Goal: Task Accomplishment & Management: Manage account settings

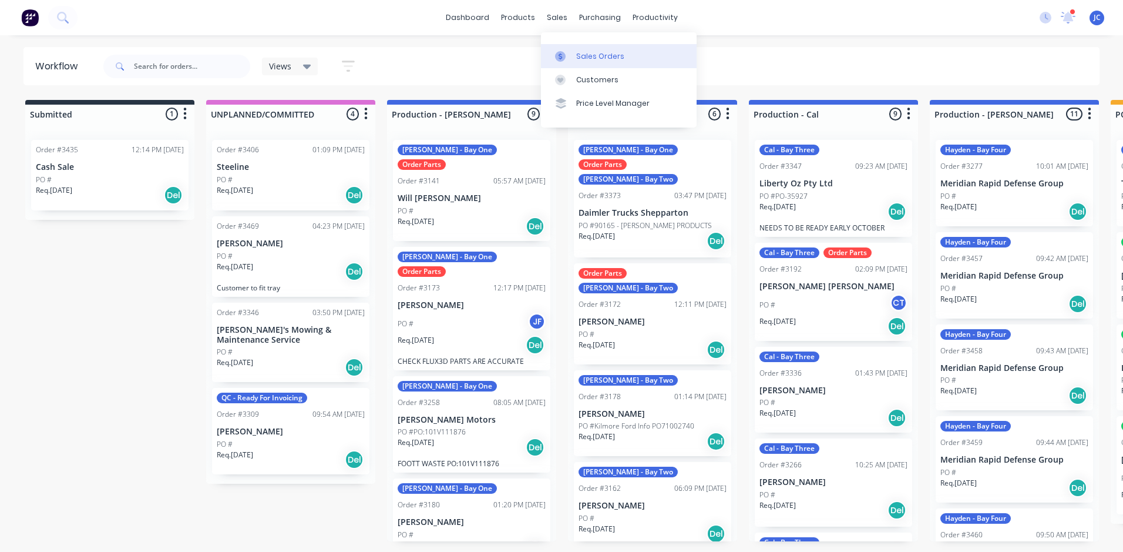
click at [594, 54] on div "Sales Orders" at bounding box center [600, 56] width 48 height 11
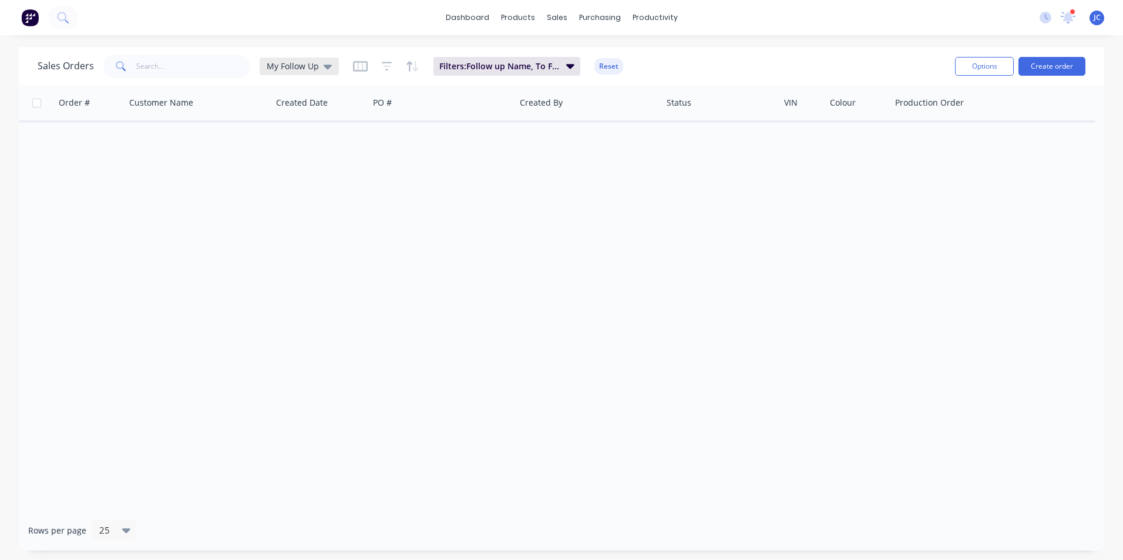
click at [318, 64] on div "My Follow Up" at bounding box center [299, 66] width 65 height 11
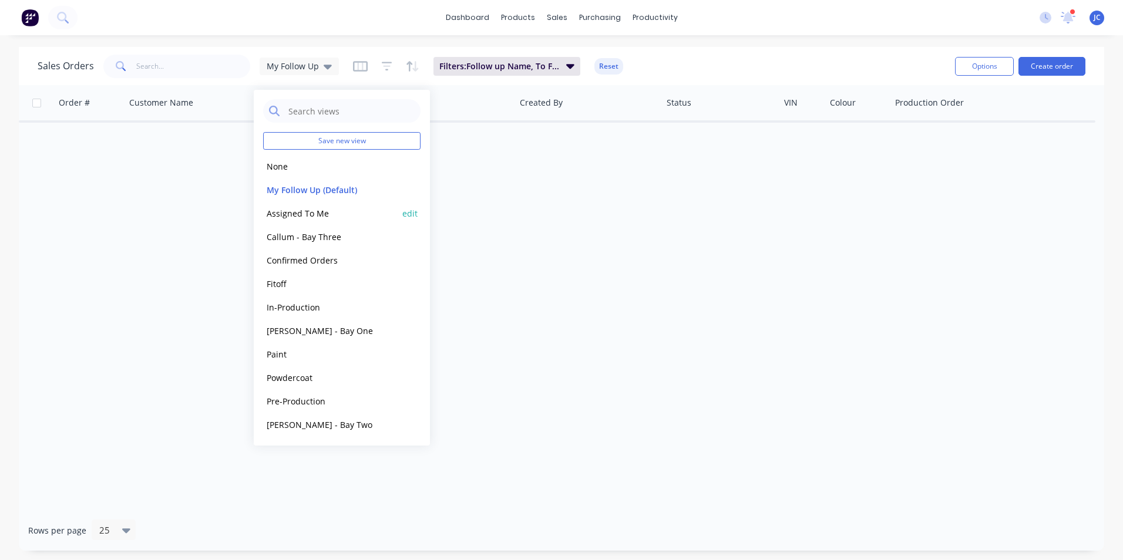
click at [308, 214] on button "Assigned To Me" at bounding box center [330, 214] width 134 height 14
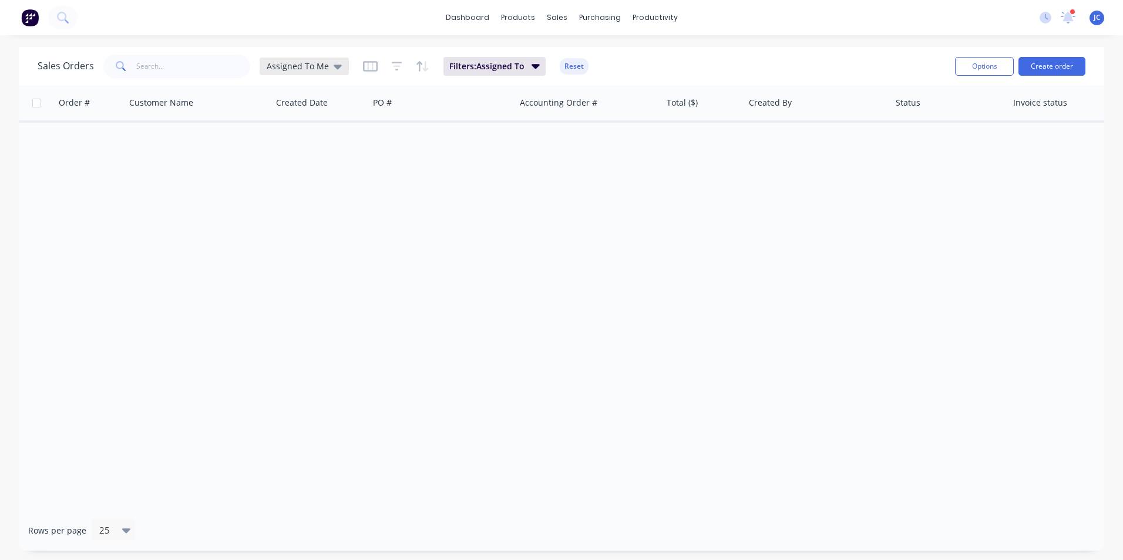
click at [318, 61] on span "Assigned To Me" at bounding box center [298, 66] width 62 height 12
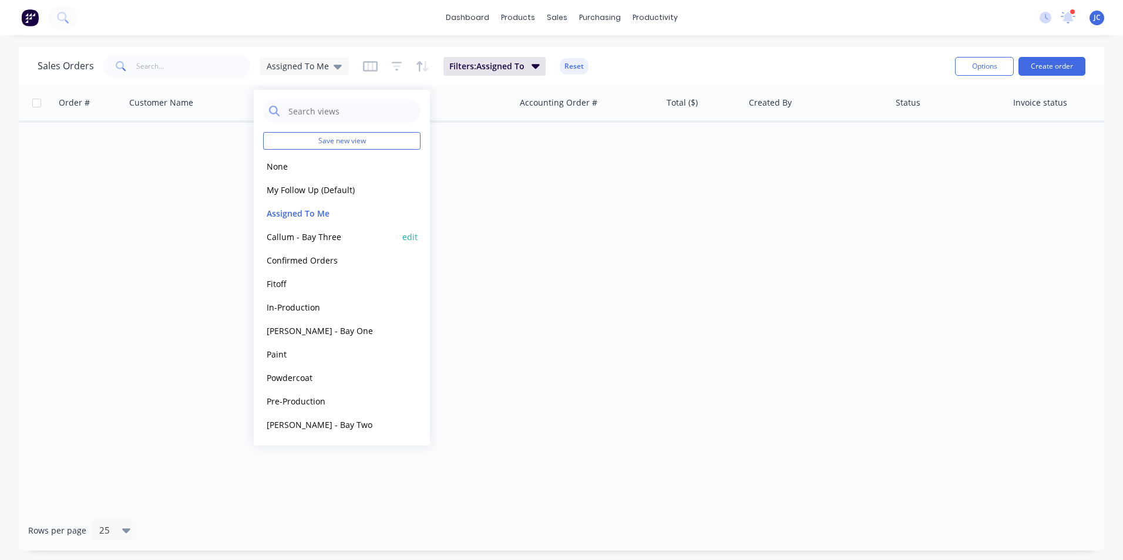
click at [289, 243] on button "Callum - Bay Three" at bounding box center [330, 237] width 134 height 14
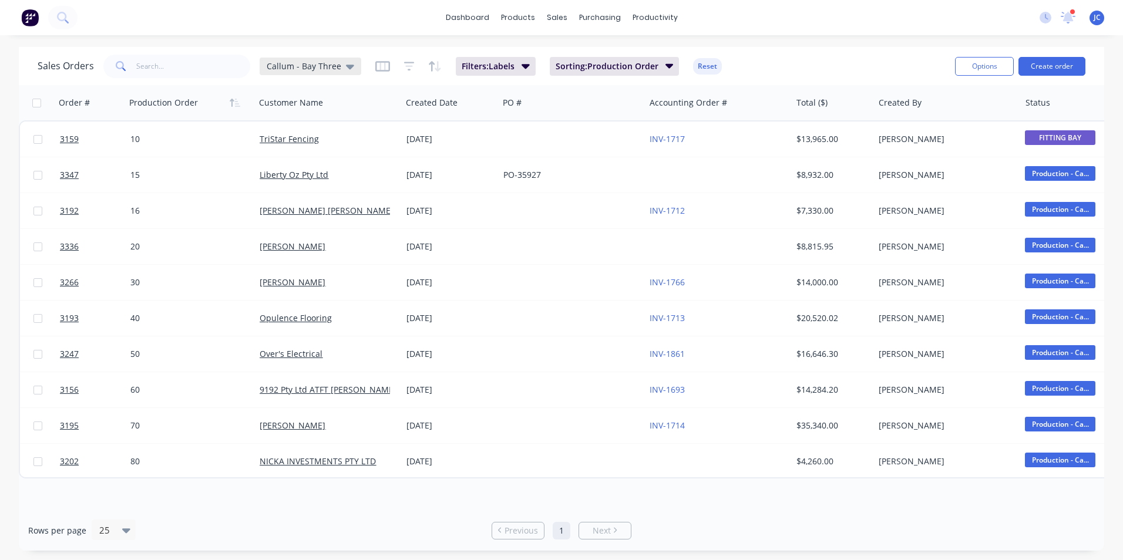
click at [313, 67] on span "Callum - Bay Three" at bounding box center [304, 66] width 75 height 12
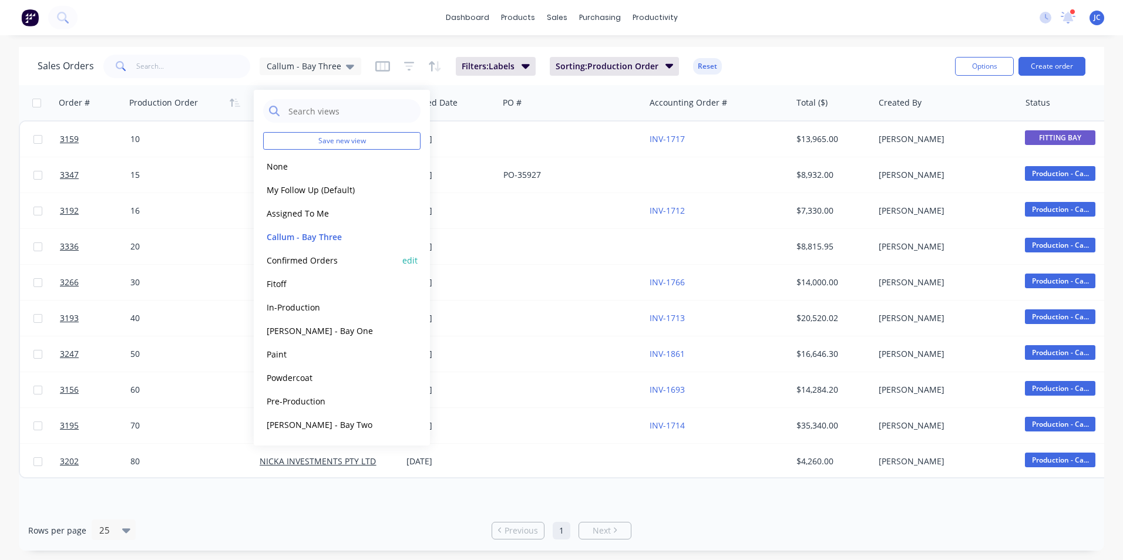
click at [337, 264] on button "Confirmed Orders" at bounding box center [330, 261] width 134 height 14
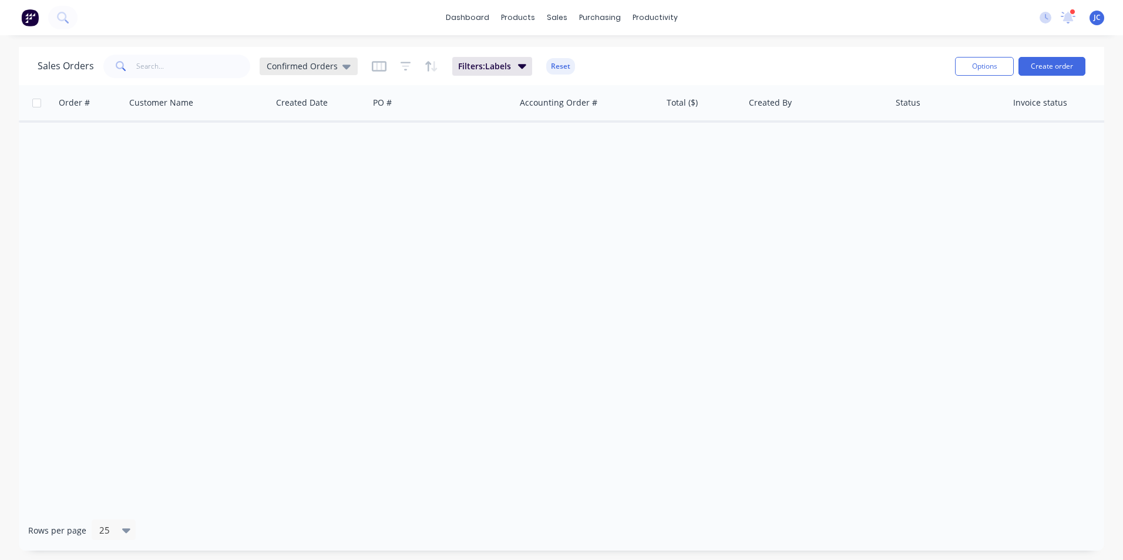
click at [328, 60] on div "Confirmed Orders" at bounding box center [309, 67] width 98 height 18
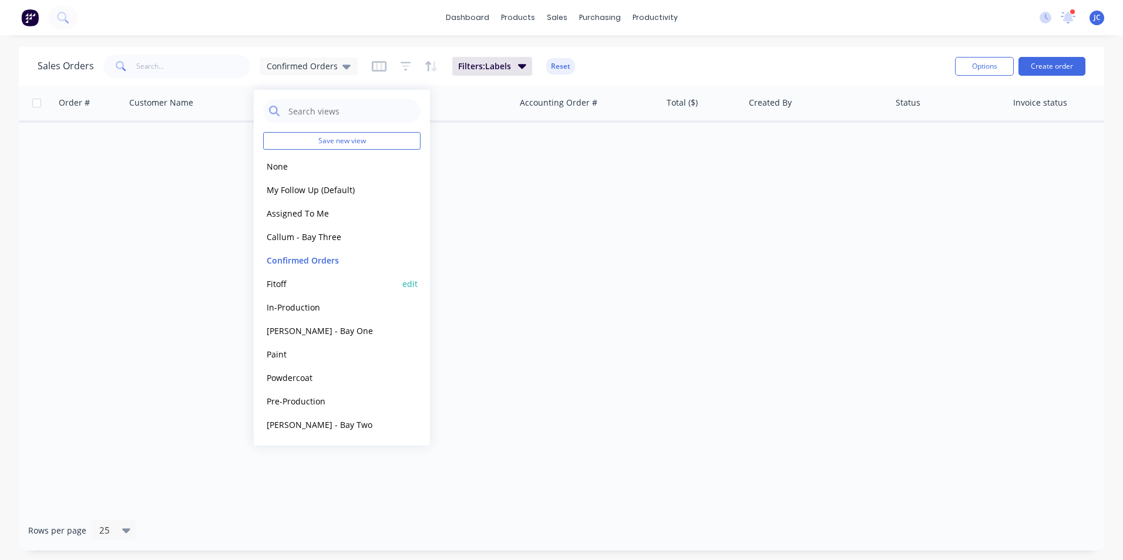
click at [340, 276] on div "Fitoff edit" at bounding box center [341, 283] width 157 height 23
click at [325, 307] on button "In-Production" at bounding box center [330, 308] width 134 height 14
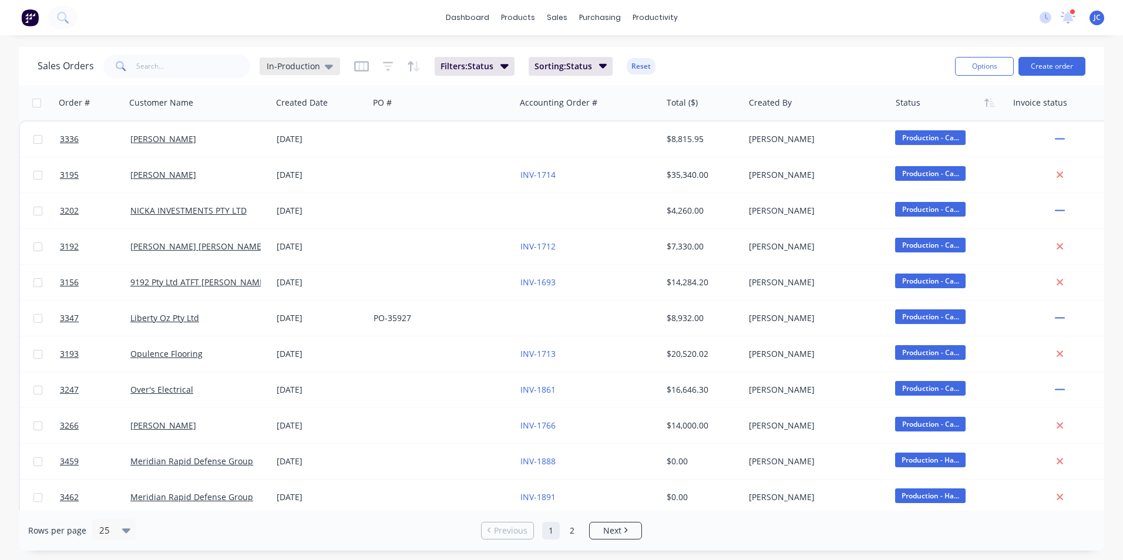
click at [304, 72] on div "In-Production" at bounding box center [300, 67] width 80 height 18
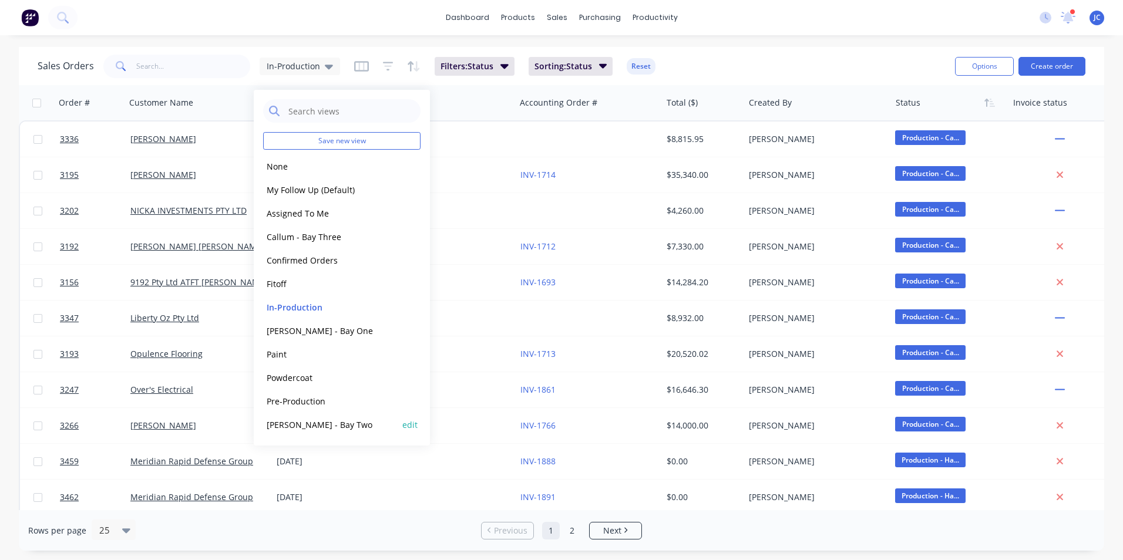
click at [306, 435] on div "[PERSON_NAME] - Bay Two edit" at bounding box center [341, 424] width 157 height 23
click at [314, 433] on div "[PERSON_NAME] - Bay Two edit" at bounding box center [341, 424] width 157 height 23
click at [320, 422] on button "[PERSON_NAME] - Bay Two" at bounding box center [330, 425] width 134 height 14
